Goal: Task Accomplishment & Management: Use online tool/utility

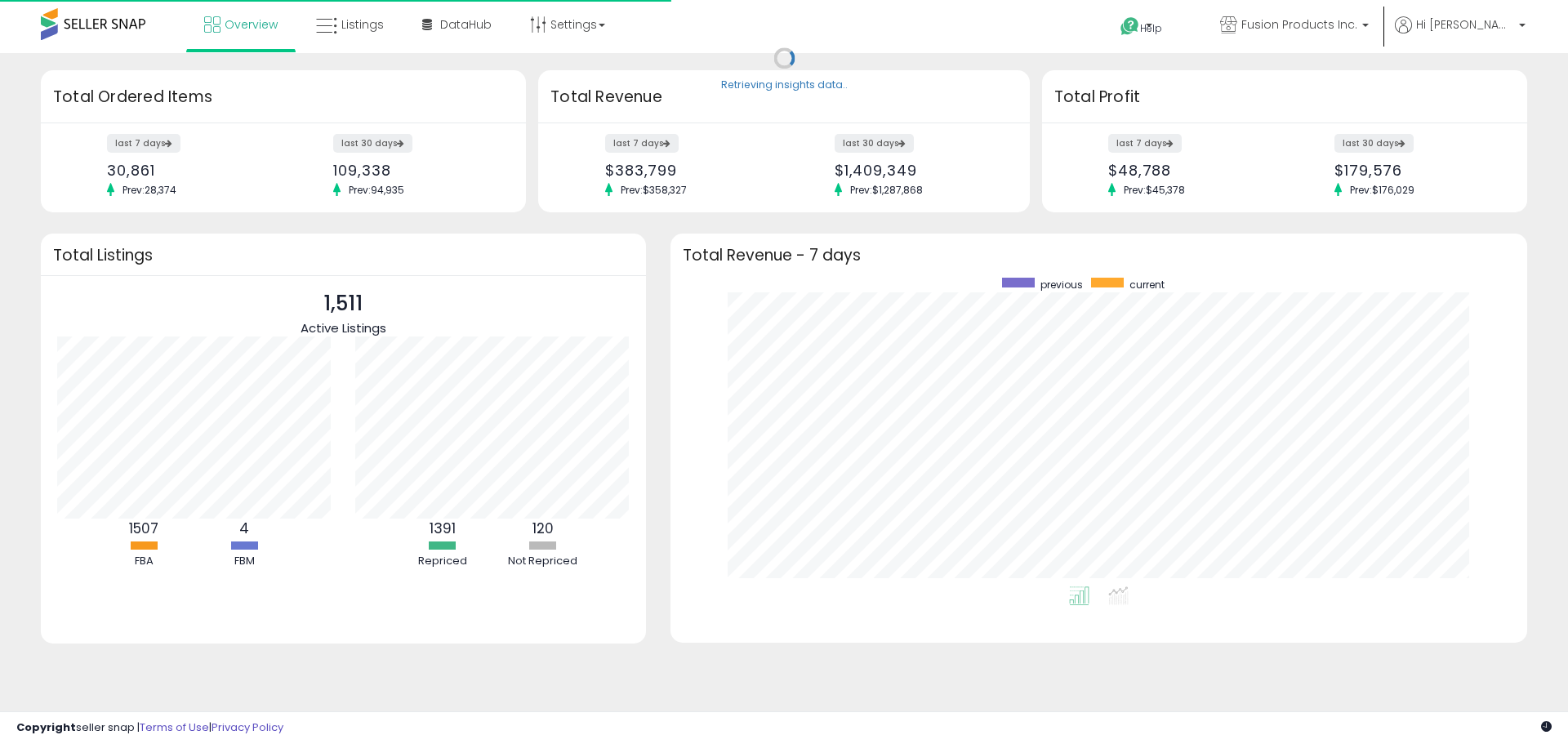
scroll to position [309, 824]
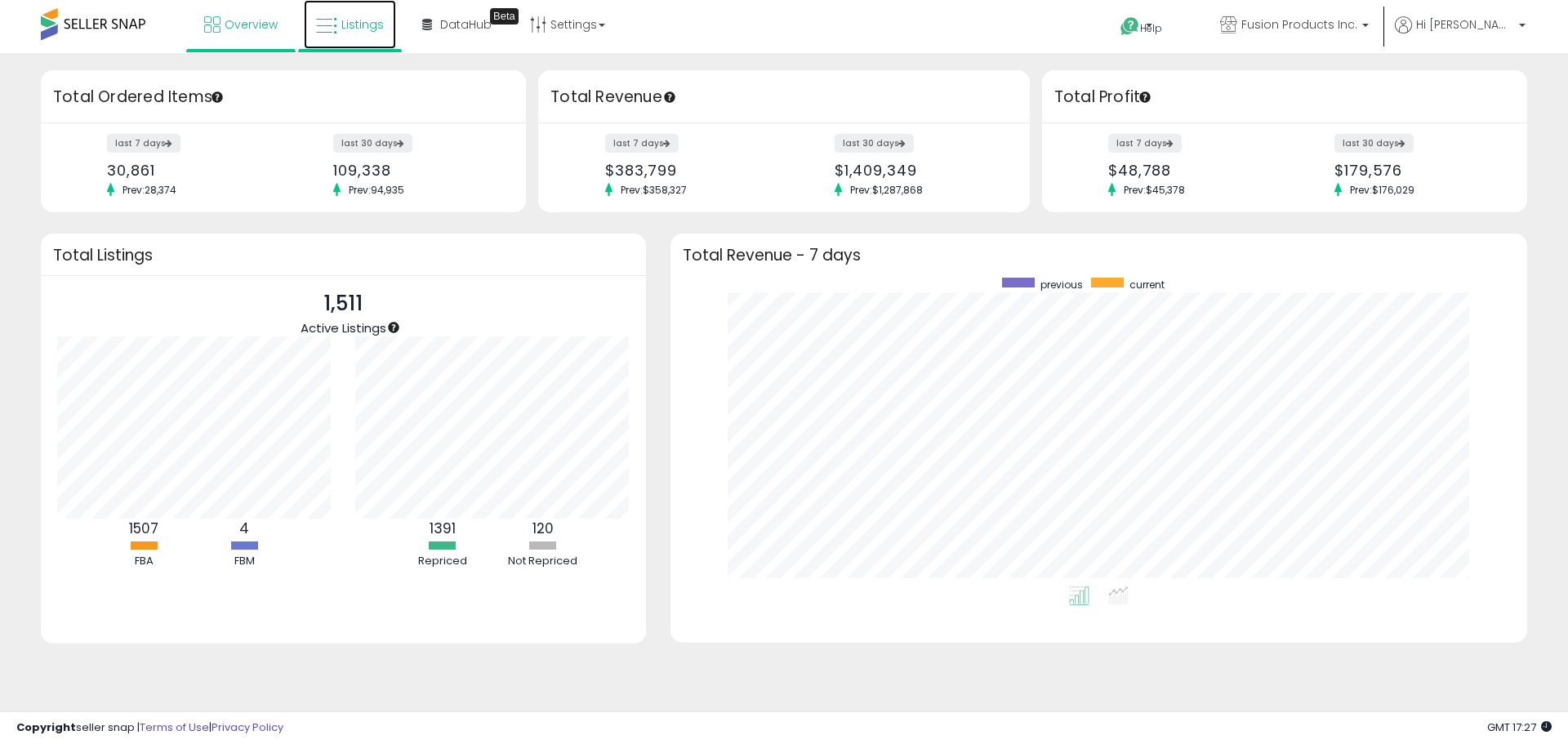
click at [342, 23] on span "Listings" at bounding box center [362, 24] width 42 height 16
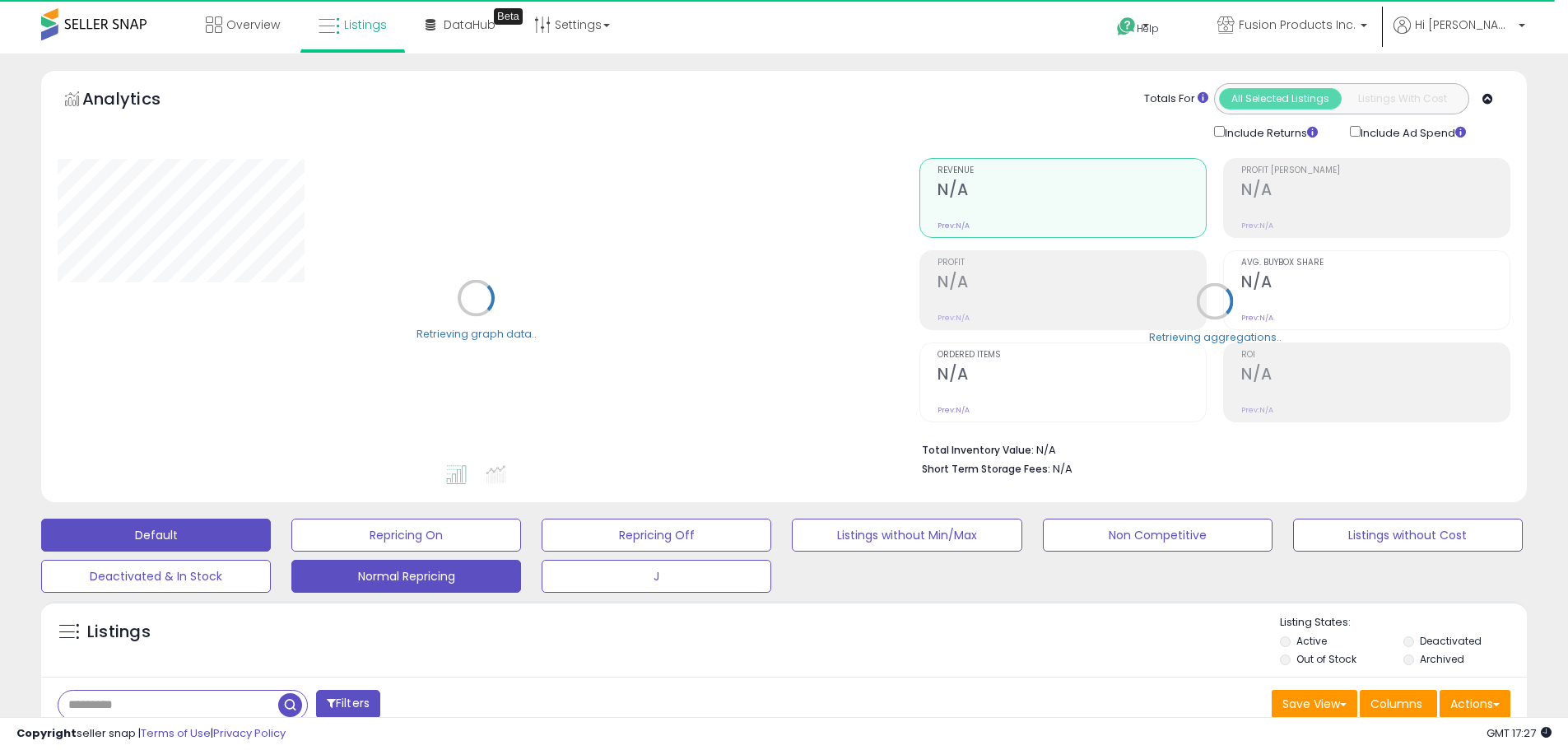
click at [449, 577] on button "Normal Repricing" at bounding box center [406, 576] width 230 height 33
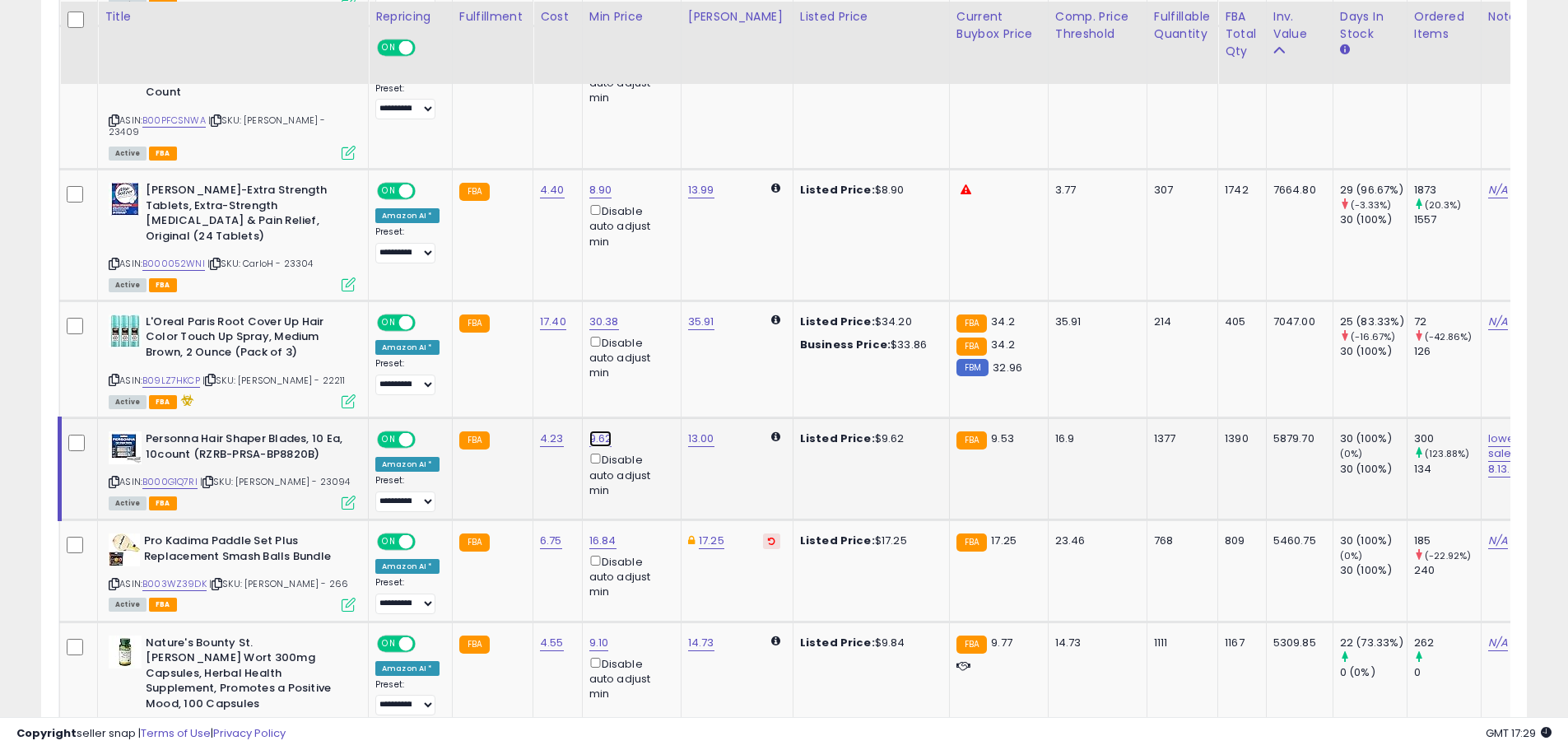
click at [599, 447] on link "9.62" at bounding box center [600, 439] width 23 height 16
type input "****"
click at [657, 405] on button "submit" at bounding box center [642, 416] width 28 height 25
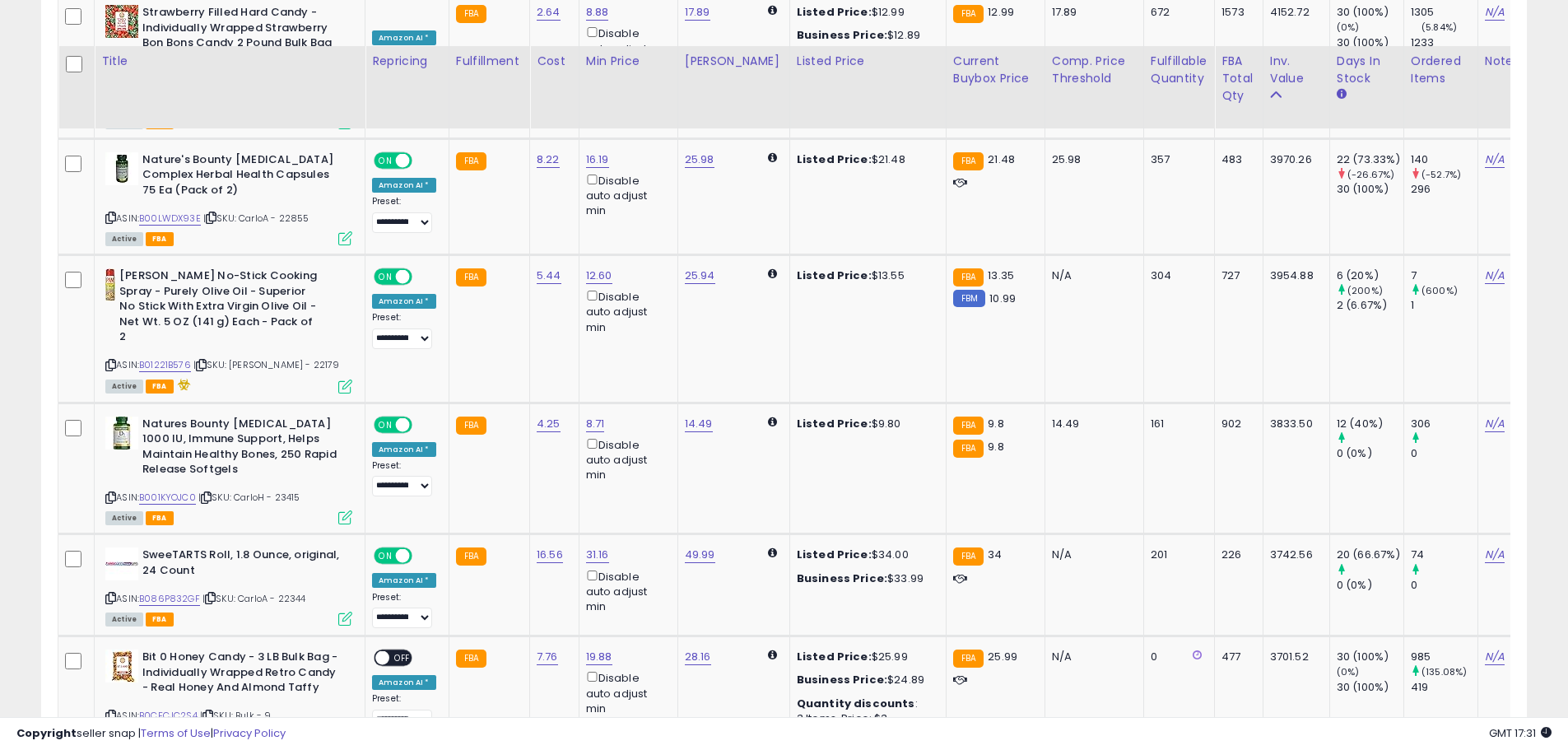
scroll to position [2634, 0]
